Goal: Transaction & Acquisition: Purchase product/service

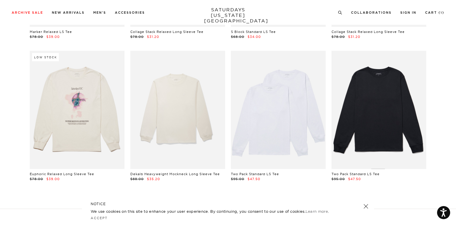
click at [391, 140] on link at bounding box center [379, 110] width 95 height 118
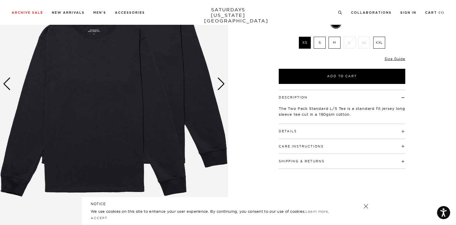
scroll to position [66, 0]
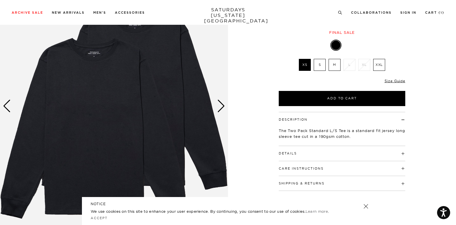
click at [221, 114] on img at bounding box center [114, 106] width 228 height 285
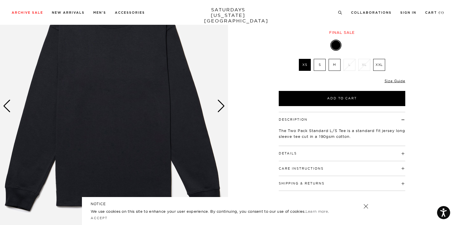
click at [221, 106] on div "Next slide" at bounding box center [221, 106] width 8 height 13
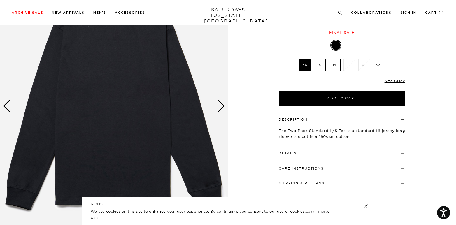
click at [221, 106] on div "Next slide" at bounding box center [221, 106] width 8 height 13
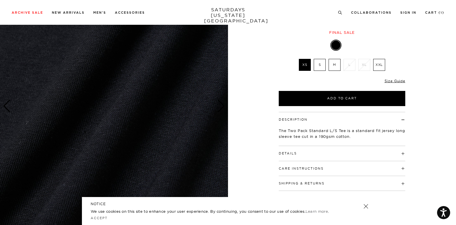
click at [316, 151] on h4 "Details" at bounding box center [342, 151] width 127 height 10
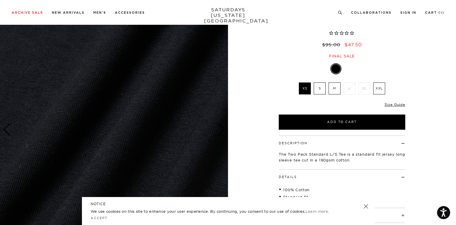
scroll to position [43, 0]
